Goal: Find specific page/section: Find specific page/section

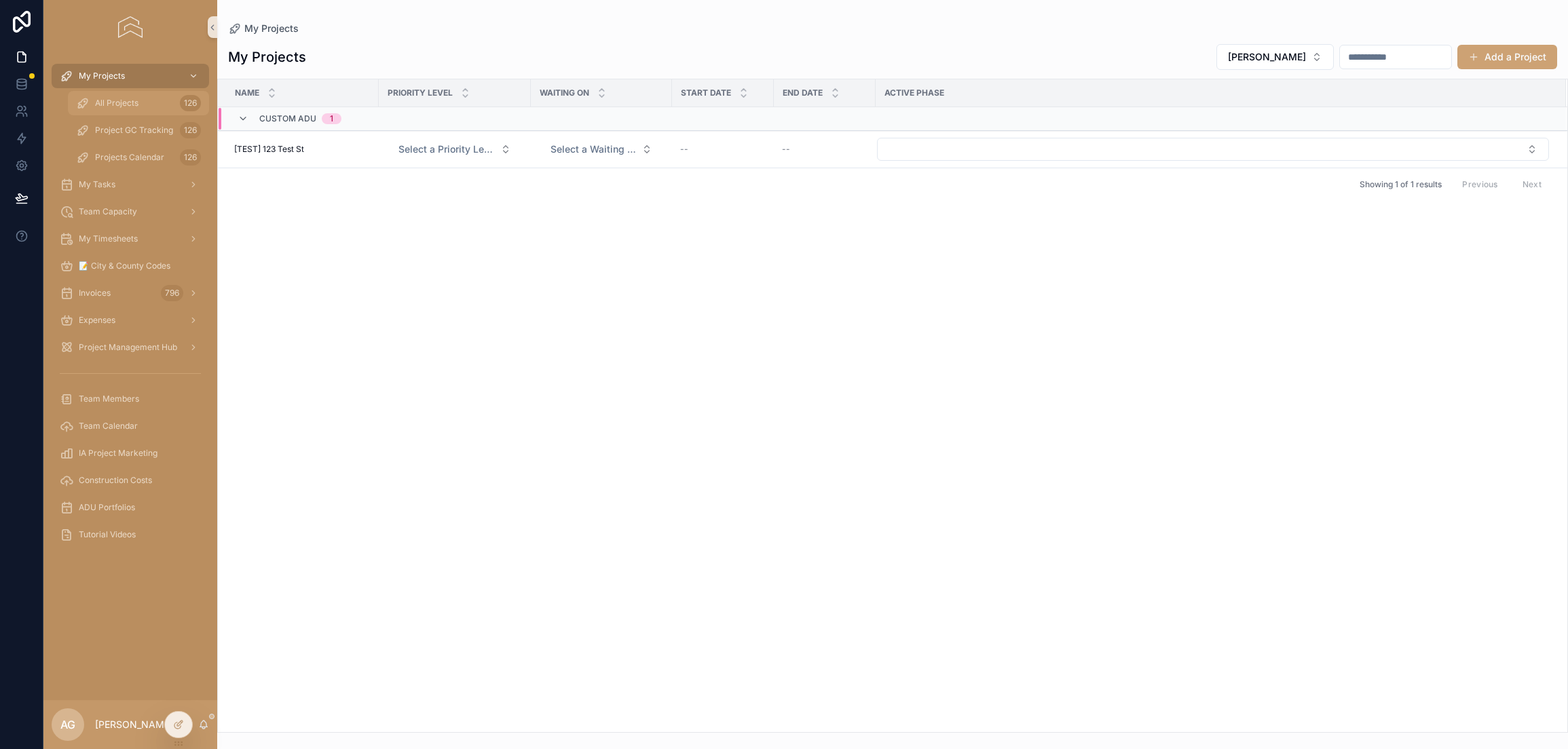
click at [103, 98] on span "All Projects" at bounding box center [117, 104] width 44 height 11
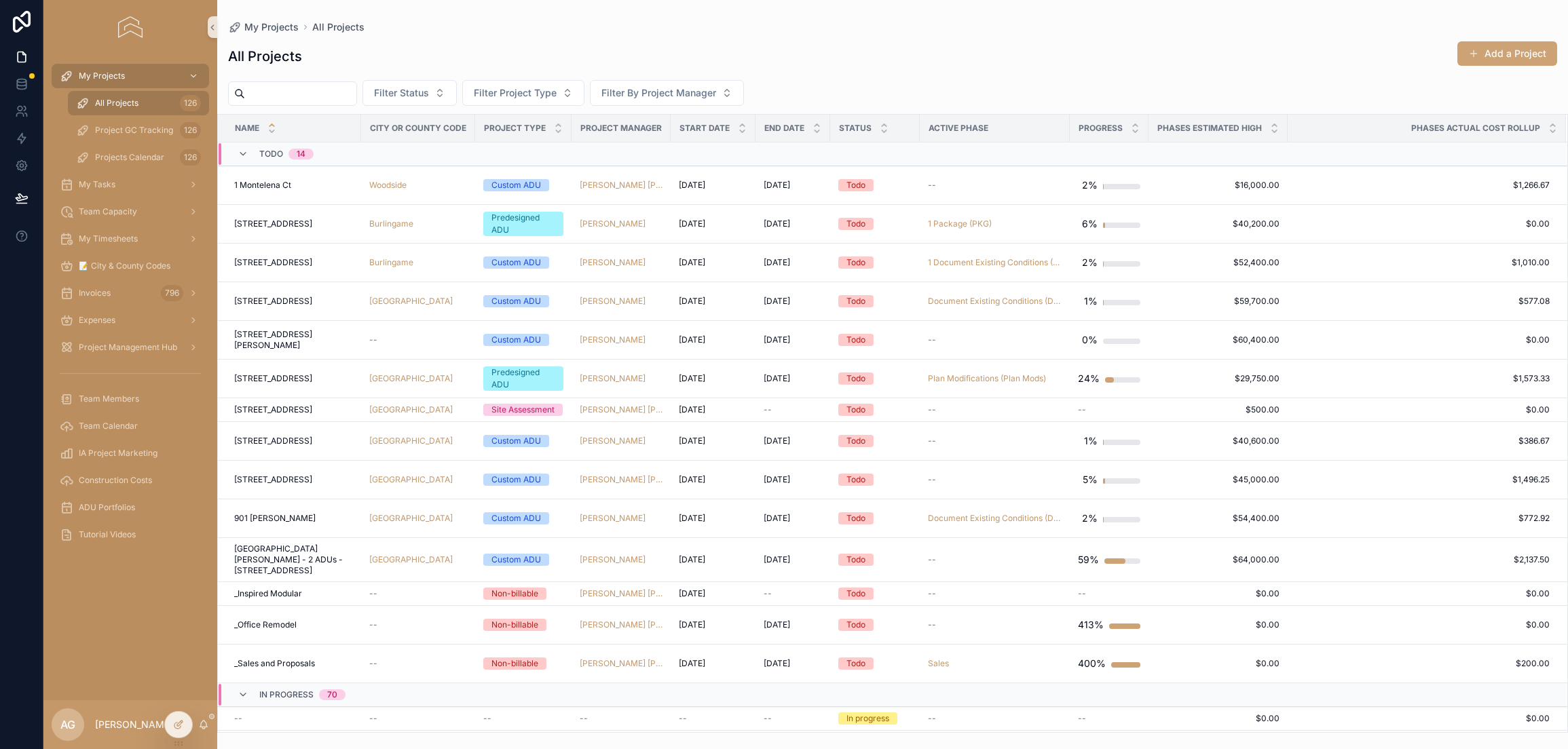
click at [268, 96] on input "scrollable content" at bounding box center [301, 94] width 111 height 19
type input "*********"
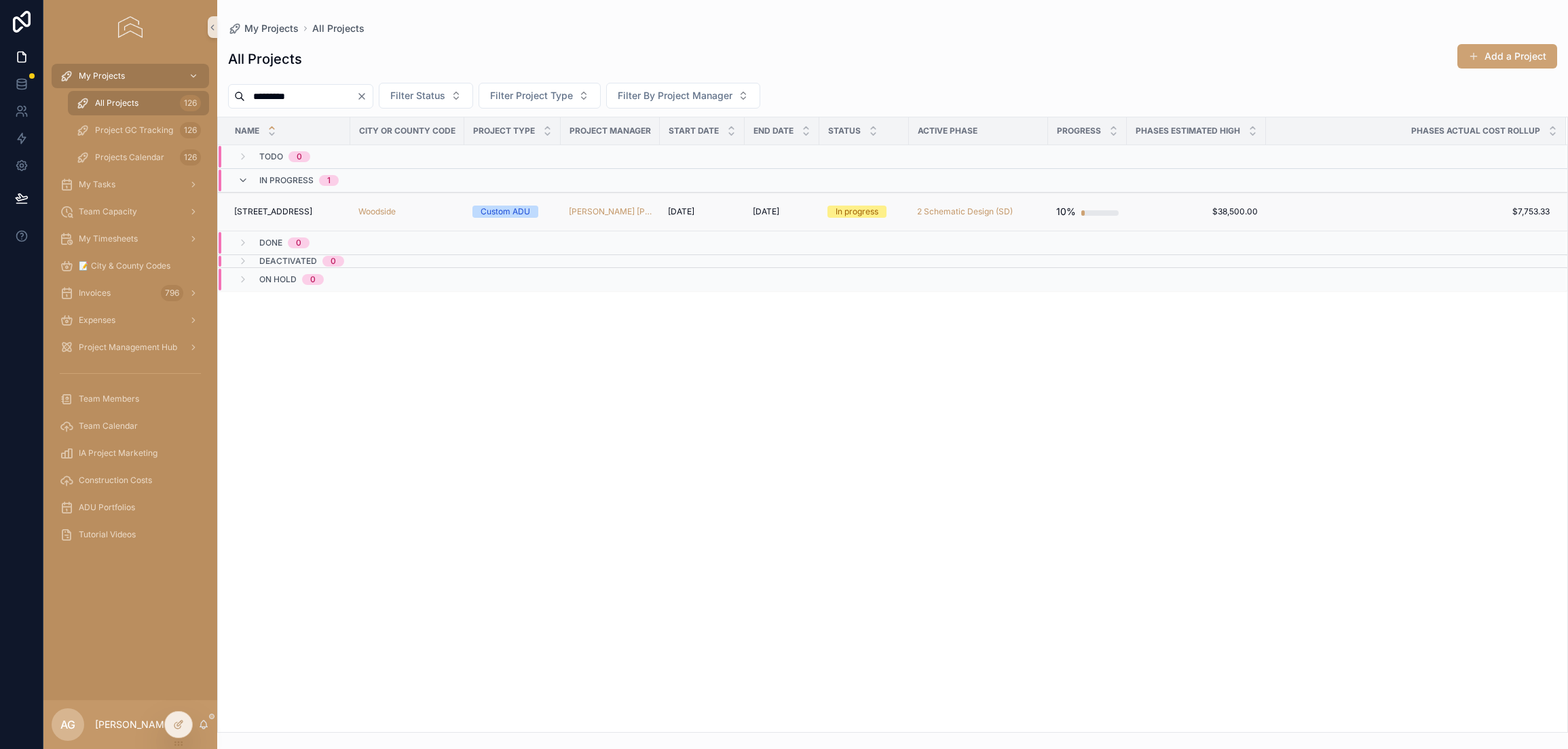
click at [415, 206] on div "Woodside" at bounding box center [408, 212] width 98 height 11
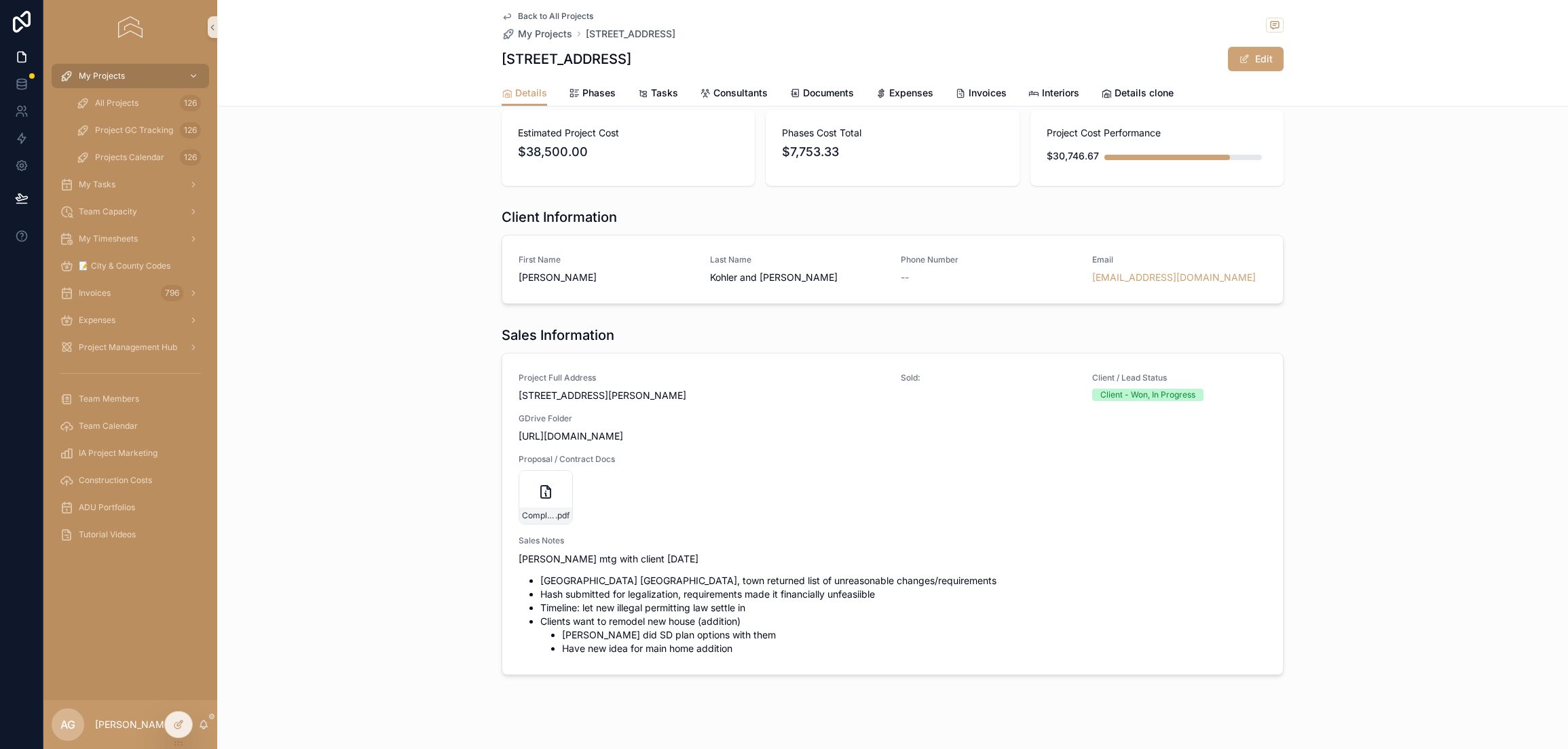
scroll to position [509, 0]
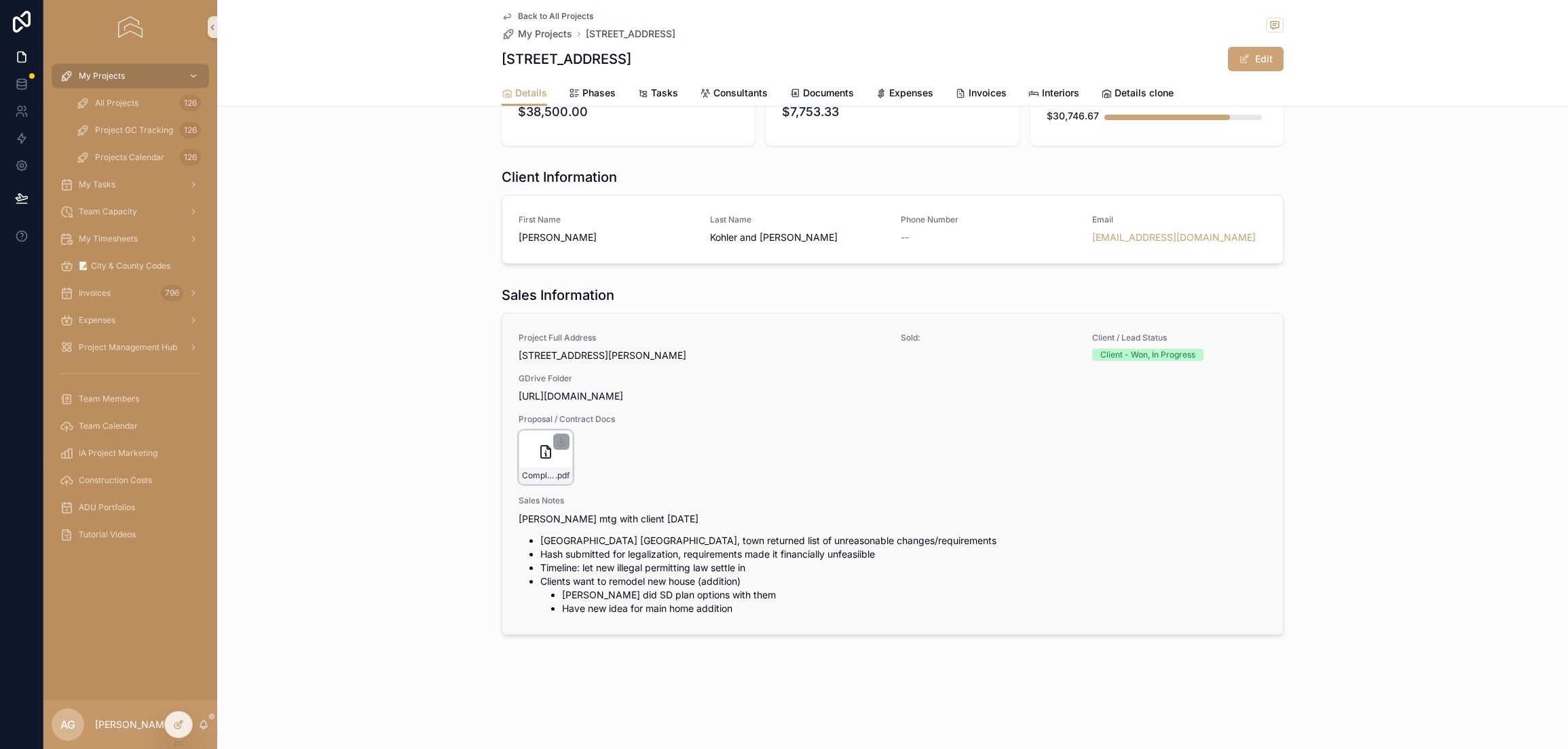
click at [537, 443] on icon "scrollable content" at bounding box center [546, 452] width 17 height 17
